Goal: Task Accomplishment & Management: Complete application form

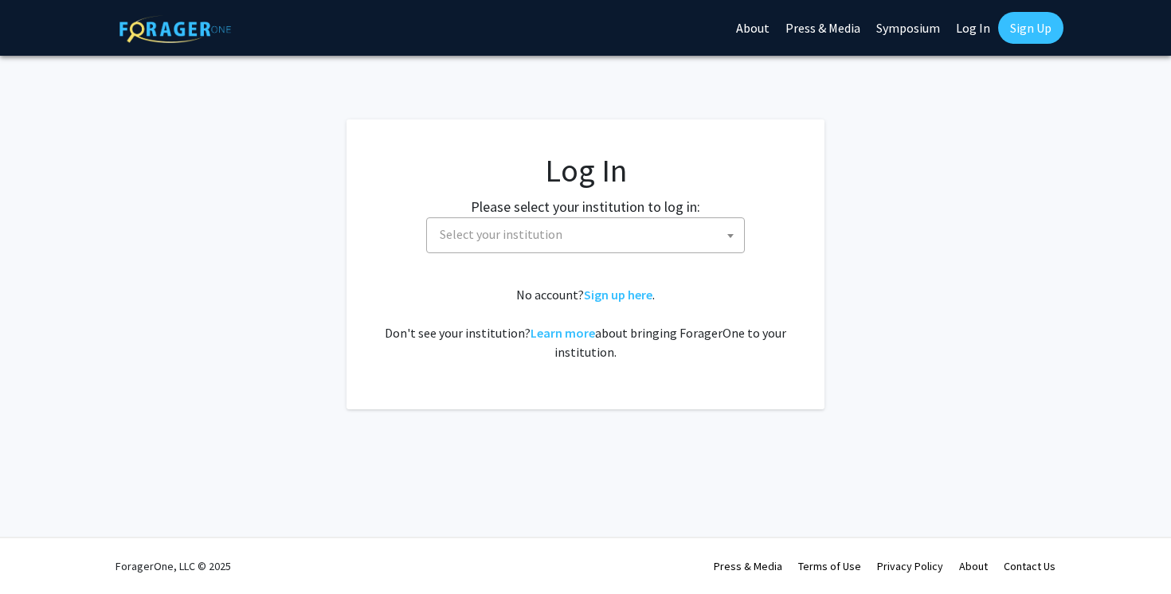
select select
click at [688, 237] on span "Select your institution" at bounding box center [588, 234] width 311 height 33
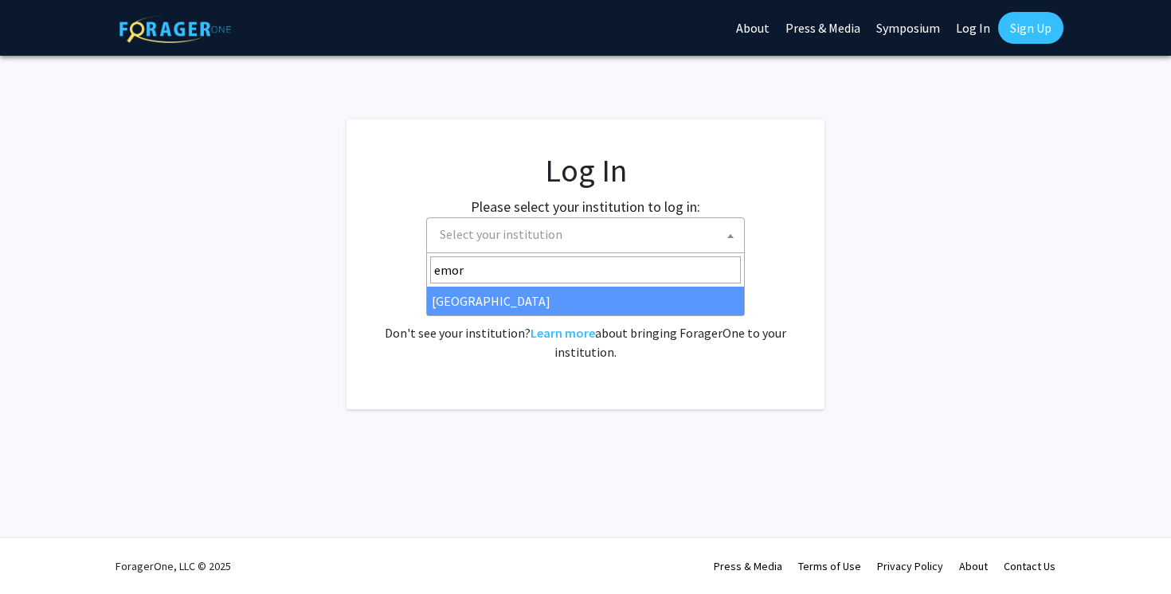
type input "emory"
select select "12"
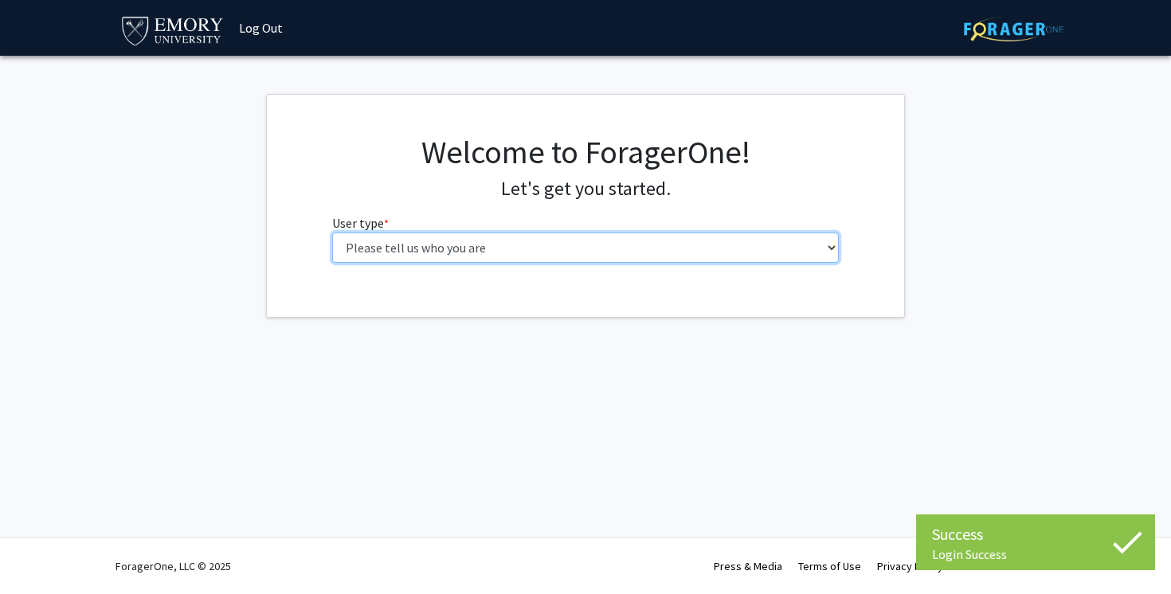
click at [535, 246] on select "Please tell us who you are Undergraduate Student Master's Student Doctoral Cand…" at bounding box center [585, 248] width 507 height 30
